Goal: Task Accomplishment & Management: Use online tool/utility

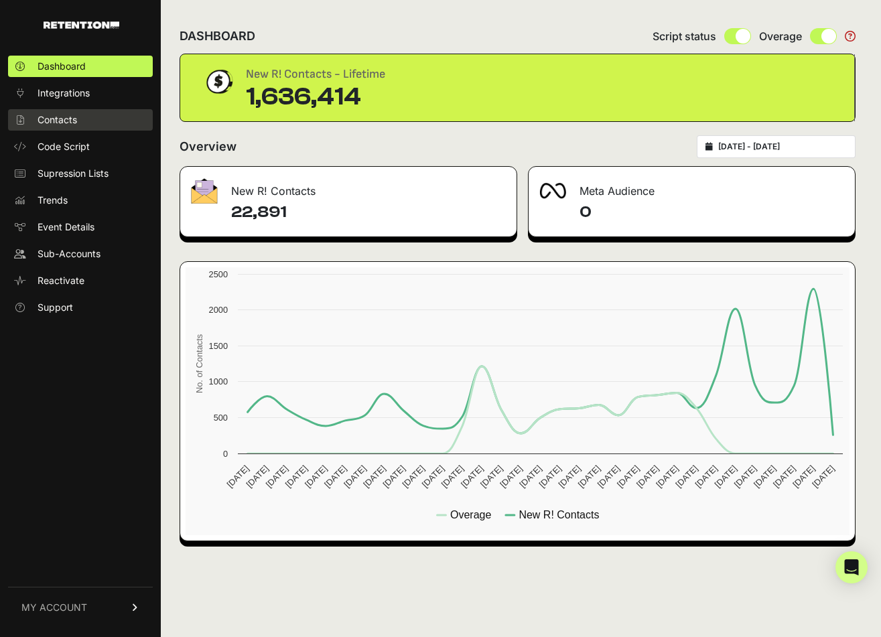
click at [84, 123] on link "Contacts" at bounding box center [80, 119] width 145 height 21
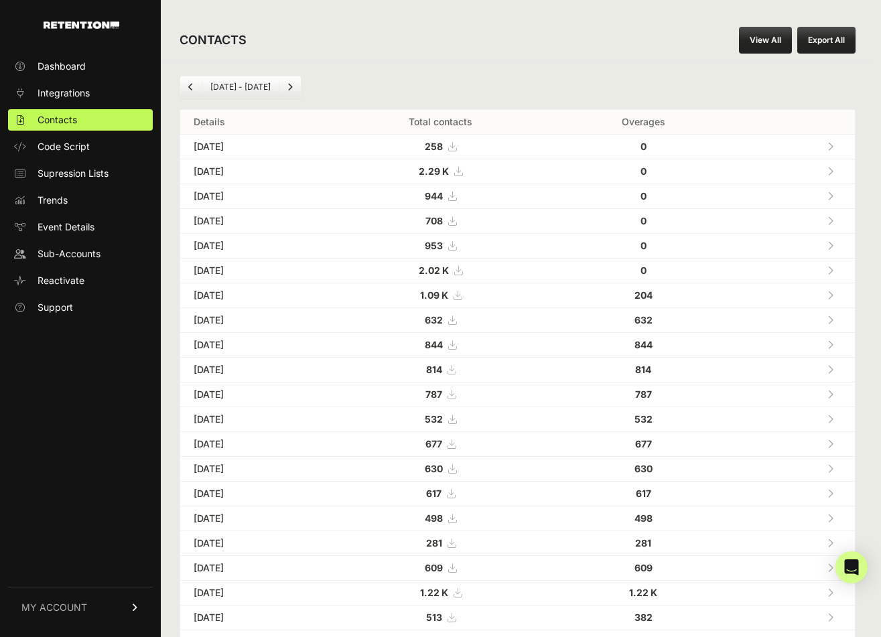
click at [762, 30] on link "View All" at bounding box center [765, 40] width 53 height 27
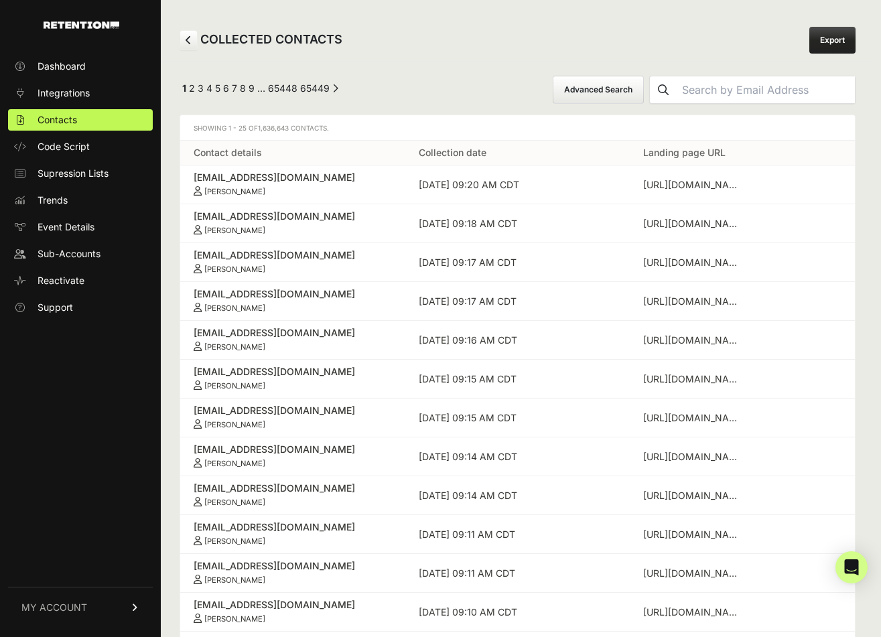
click at [615, 84] on button "Advanced Search" at bounding box center [598, 90] width 91 height 28
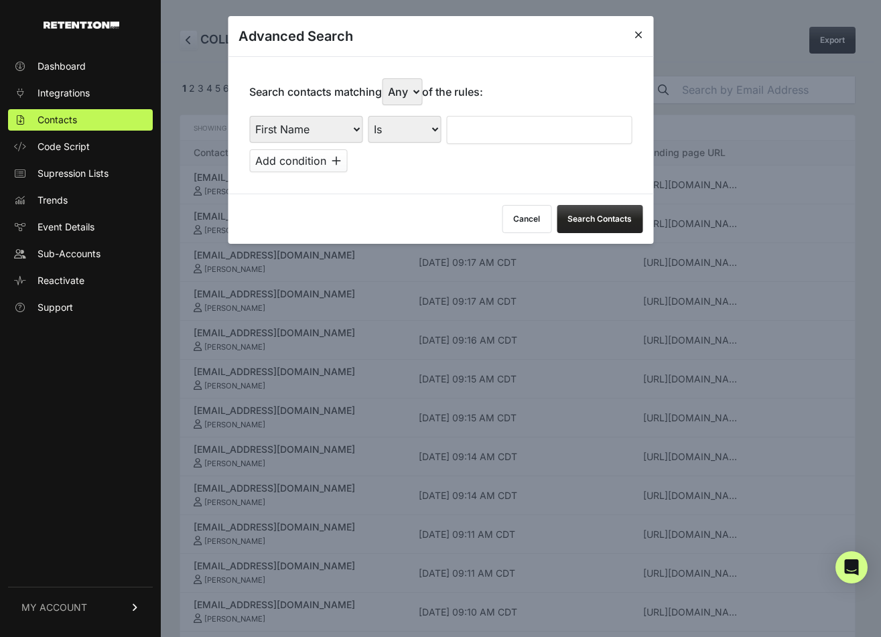
select select "landing_page_domain"
select select "contains"
drag, startPoint x: 422, startPoint y: 111, endPoint x: 502, endPoint y: 131, distance: 82.7
click at [502, 131] on div "First Name Last Name State City Email Email Domain Landing Domain Landing Page …" at bounding box center [440, 130] width 382 height 28
click at [500, 124] on input "text" at bounding box center [539, 130] width 186 height 28
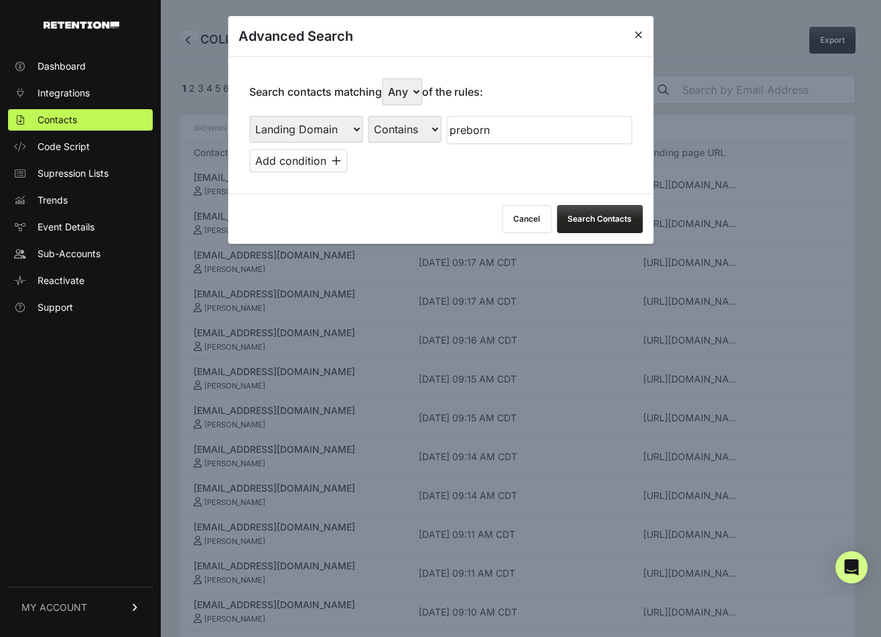
type input "preborn"
click at [586, 207] on button "Search Contacts" at bounding box center [600, 219] width 86 height 28
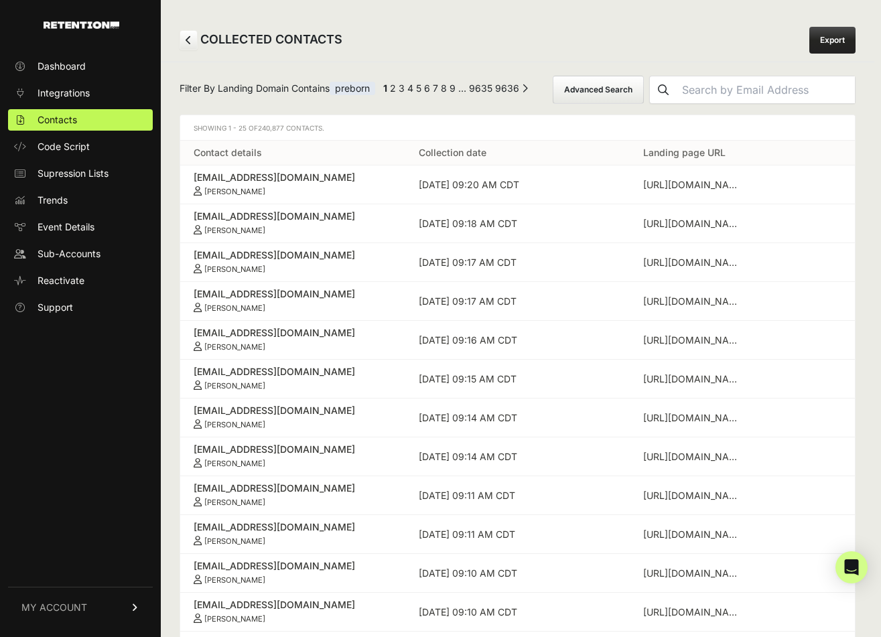
click at [823, 40] on link "Export" at bounding box center [832, 40] width 46 height 27
